Goal: Information Seeking & Learning: Learn about a topic

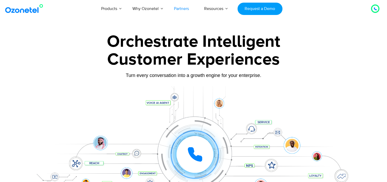
click at [187, 5] on link "Partners" at bounding box center [181, 8] width 30 height 17
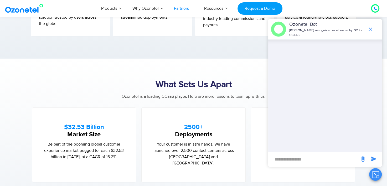
scroll to position [267, 0]
click at [367, 32] on icon "end chat or minimize" at bounding box center [370, 29] width 6 height 6
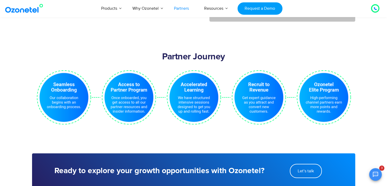
scroll to position [1087, 0]
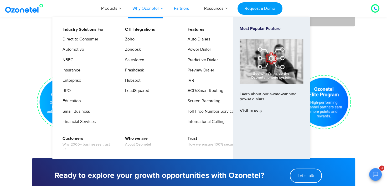
click at [145, 5] on link "Why Ozonetel" at bounding box center [145, 8] width 41 height 17
